Goal: Information Seeking & Learning: Learn about a topic

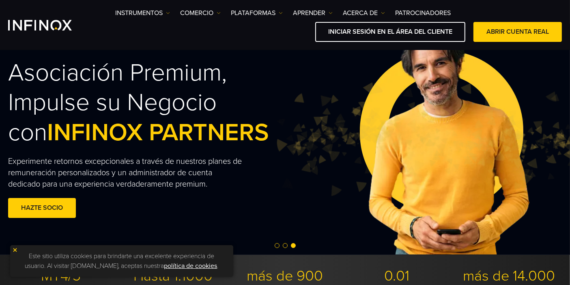
scroll to position [45, 0]
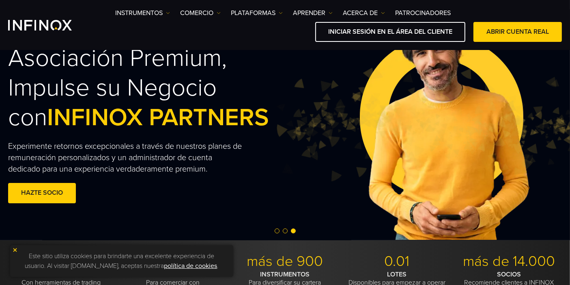
click at [16, 252] on img at bounding box center [15, 250] width 6 height 6
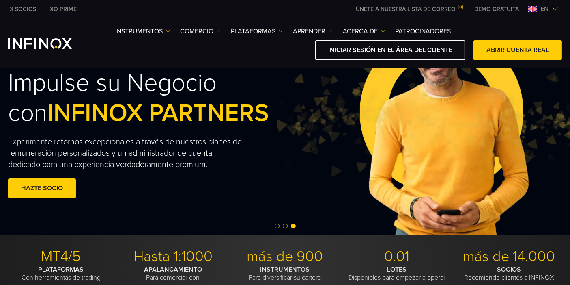
scroll to position [0, 0]
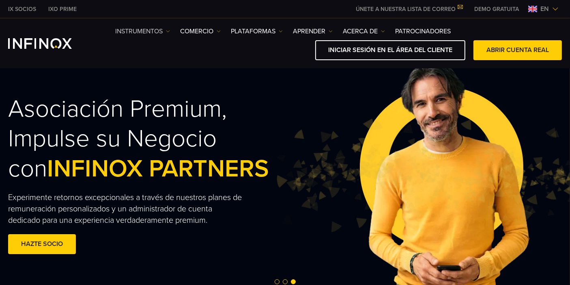
click at [170, 32] on img at bounding box center [168, 31] width 4 height 4
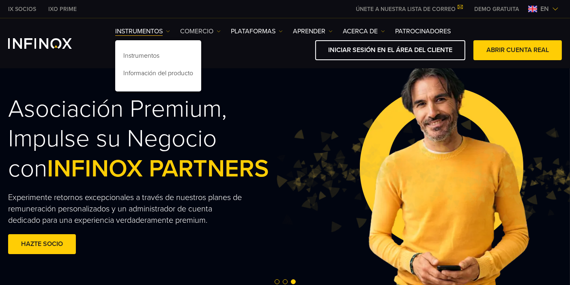
click at [221, 30] on img at bounding box center [219, 31] width 4 height 4
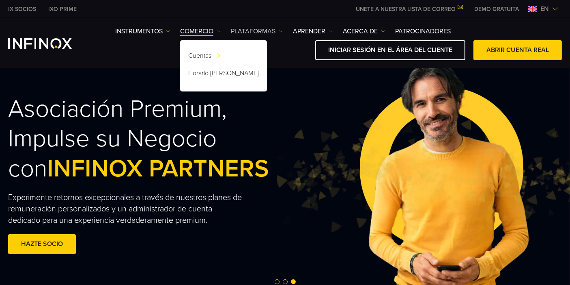
click at [280, 30] on img at bounding box center [281, 31] width 4 height 4
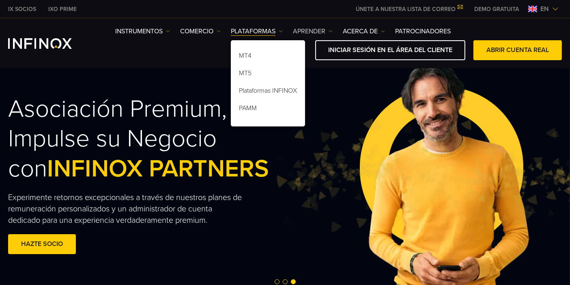
click at [328, 30] on link "Aprender" at bounding box center [313, 31] width 40 height 10
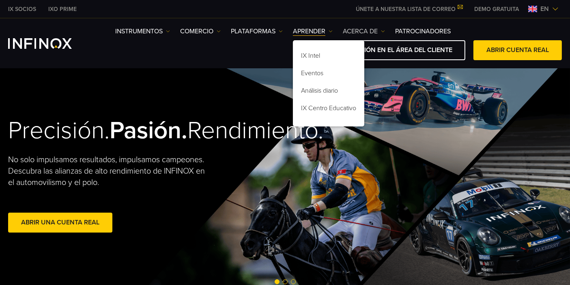
click at [380, 30] on link "ACERCA DE" at bounding box center [364, 31] width 42 height 10
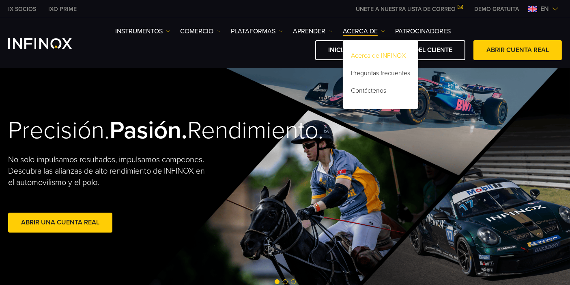
click at [372, 55] on font "Acerca de INFINOX" at bounding box center [378, 56] width 55 height 8
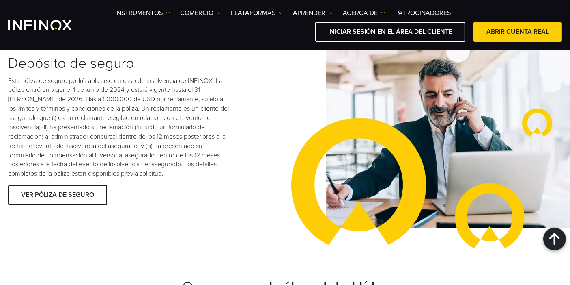
scroll to position [1218, 0]
